Goal: Go to known website: Access a specific website the user already knows

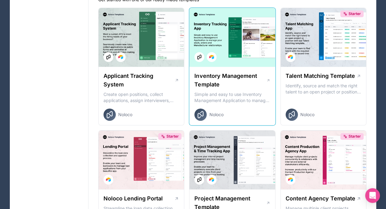
scroll to position [31, 0]
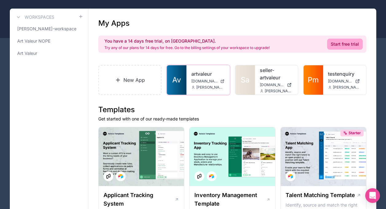
click at [187, 76] on div "artvaleur [DOMAIN_NAME] [PERSON_NAME][EMAIL_ADDRESS][DOMAIN_NAME]" at bounding box center [207, 79] width 43 height 29
click at [189, 81] on div "artvaleur [DOMAIN_NAME] [PERSON_NAME][EMAIL_ADDRESS][DOMAIN_NAME]" at bounding box center [207, 79] width 43 height 29
click at [213, 80] on span "[DOMAIN_NAME]" at bounding box center [204, 81] width 26 height 5
click at [200, 69] on div "artvaleur [DOMAIN_NAME] [PERSON_NAME][EMAIL_ADDRESS][DOMAIN_NAME]" at bounding box center [207, 79] width 43 height 29
click at [188, 81] on div "artvaleur app.artvaleur.com paul@artvaleur.com" at bounding box center [207, 79] width 43 height 29
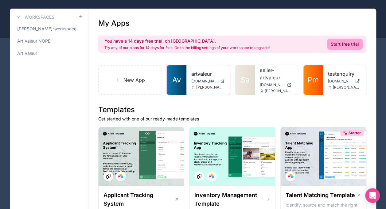
click at [184, 82] on link "Av" at bounding box center [177, 79] width 20 height 29
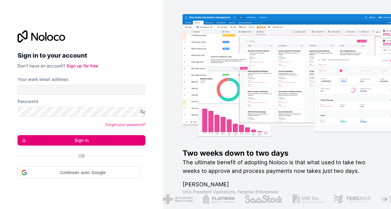
click at [350, 29] on img at bounding box center [296, 70] width 228 height 112
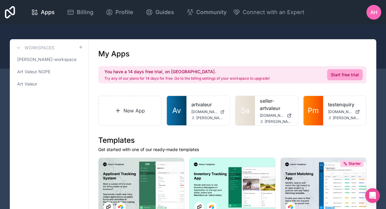
click at [366, 12] on div "Apps Billing Profile Guides Community Connect with an Expert AH Billing Profile…" at bounding box center [193, 12] width 386 height 25
click at [376, 12] on span "AH" at bounding box center [373, 12] width 7 height 7
click at [197, 111] on span "[DOMAIN_NAME]" at bounding box center [204, 112] width 26 height 5
